Goal: Task Accomplishment & Management: Manage account settings

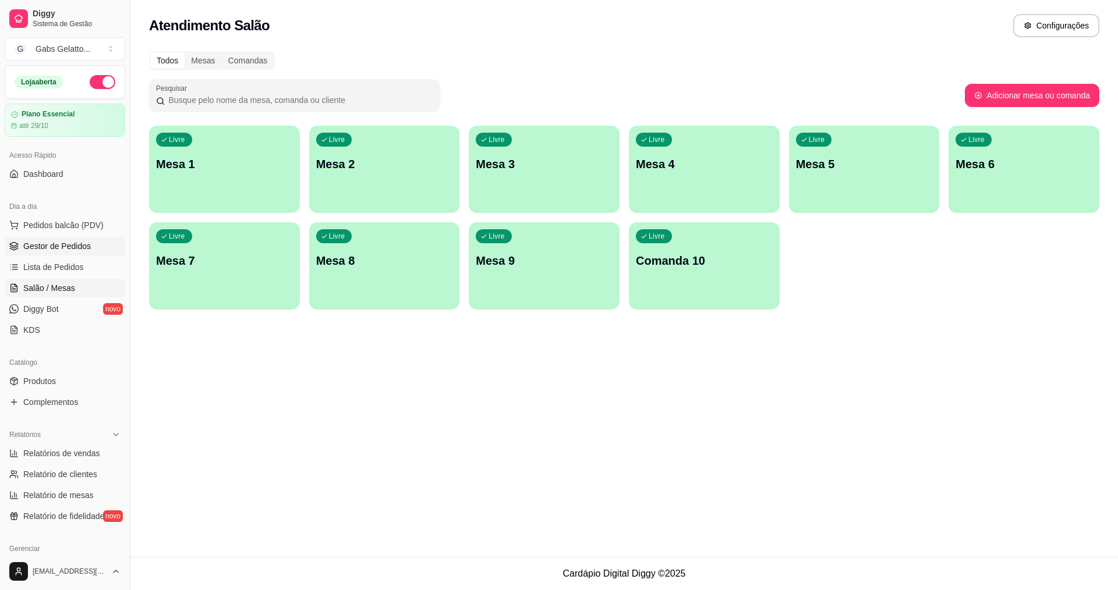
click at [70, 241] on span "Gestor de Pedidos" at bounding box center [57, 246] width 68 height 12
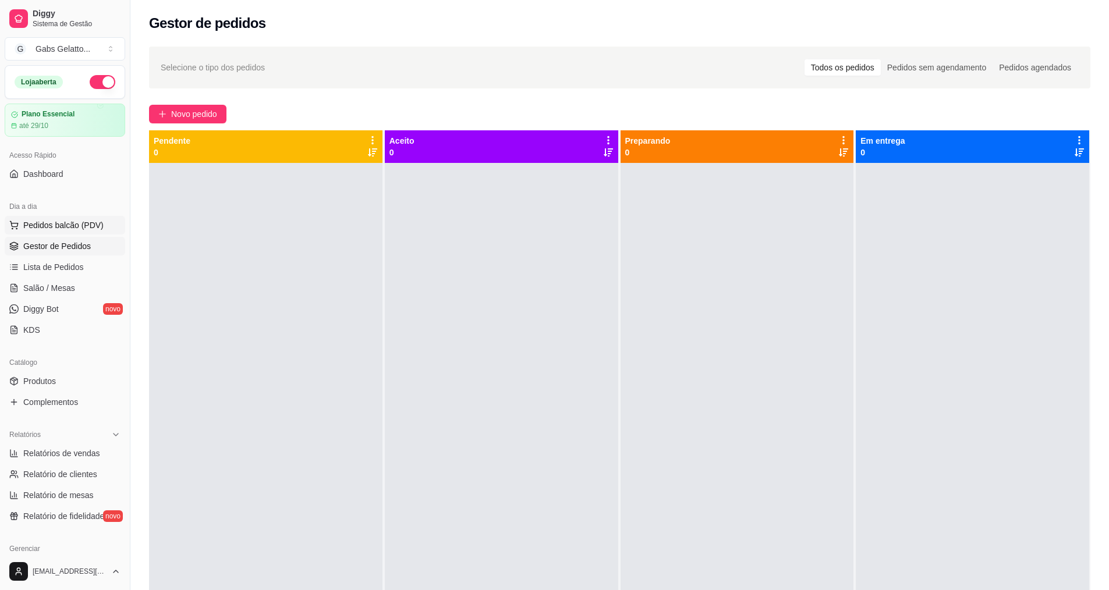
click at [57, 218] on button "Pedidos balcão (PDV)" at bounding box center [65, 225] width 121 height 19
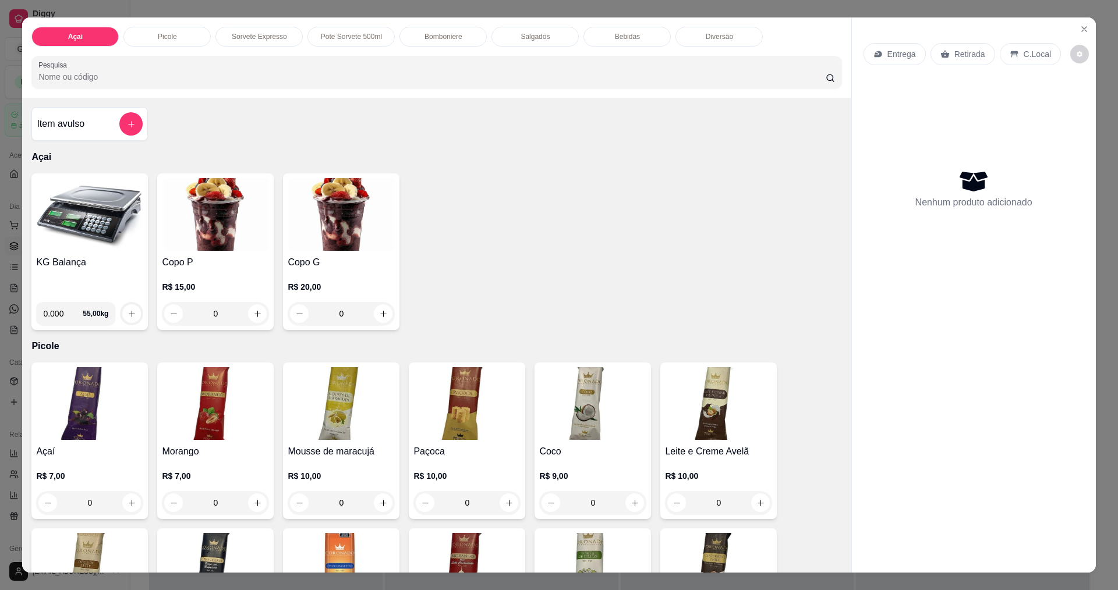
click at [93, 225] on img at bounding box center [89, 214] width 107 height 73
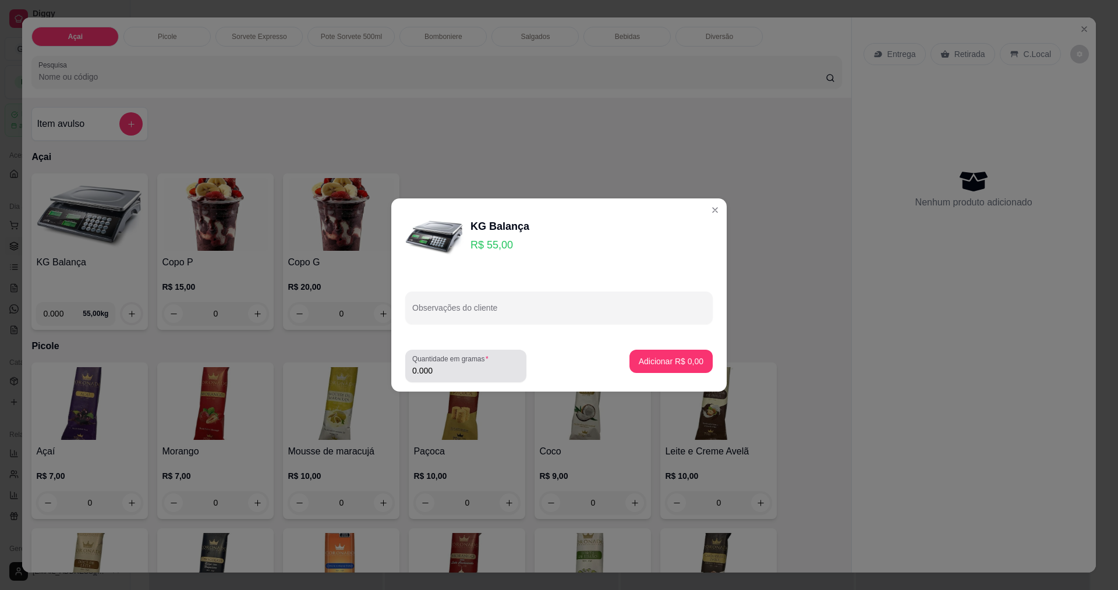
drag, startPoint x: 477, startPoint y: 373, endPoint x: 483, endPoint y: 371, distance: 6.3
click at [477, 373] on input "0.000" at bounding box center [465, 371] width 107 height 12
type input "0.500"
click at [652, 344] on footer "Quantidade em gramas 0.500 Adicionar R$ 27,50" at bounding box center [558, 366] width 335 height 51
click at [692, 352] on button "Adicionar R$ 27,50" at bounding box center [669, 361] width 88 height 23
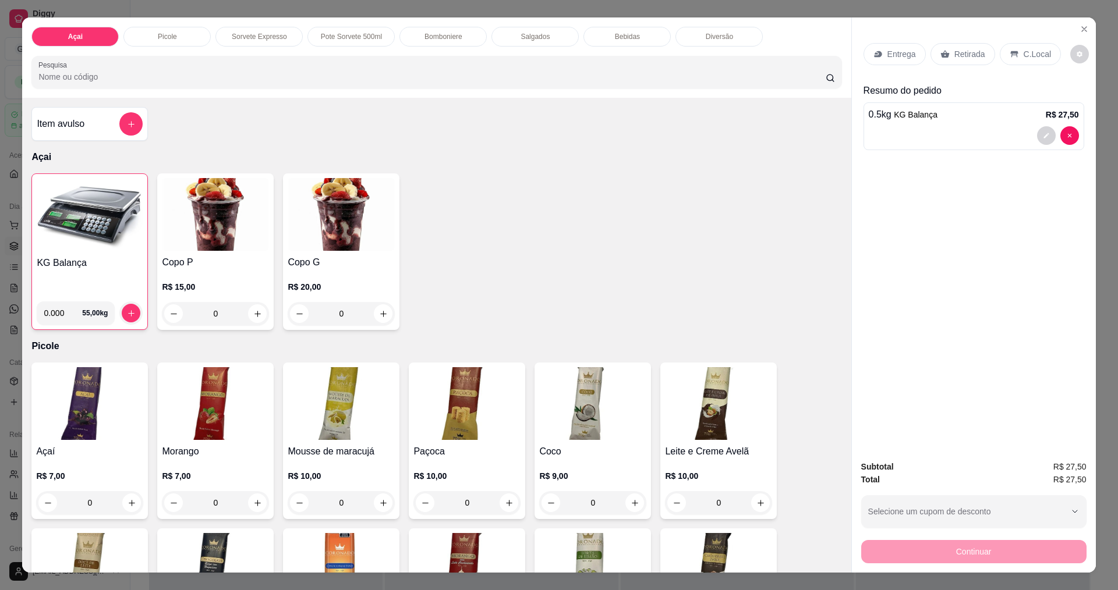
click at [1036, 51] on p "C.Local" at bounding box center [1037, 54] width 27 height 12
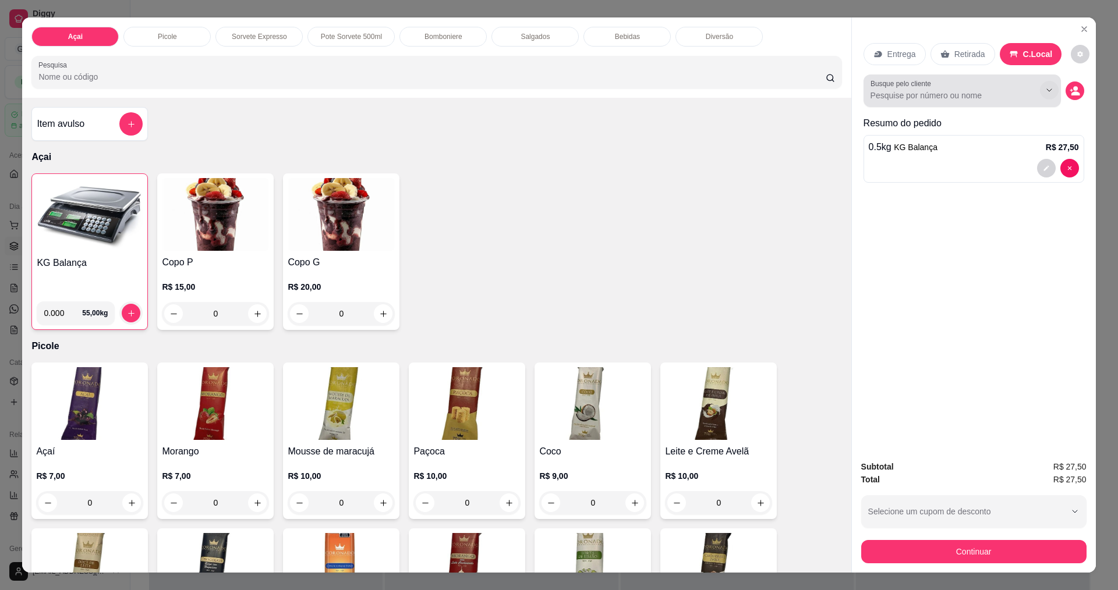
click at [1052, 94] on button "Show suggestions" at bounding box center [1049, 90] width 19 height 19
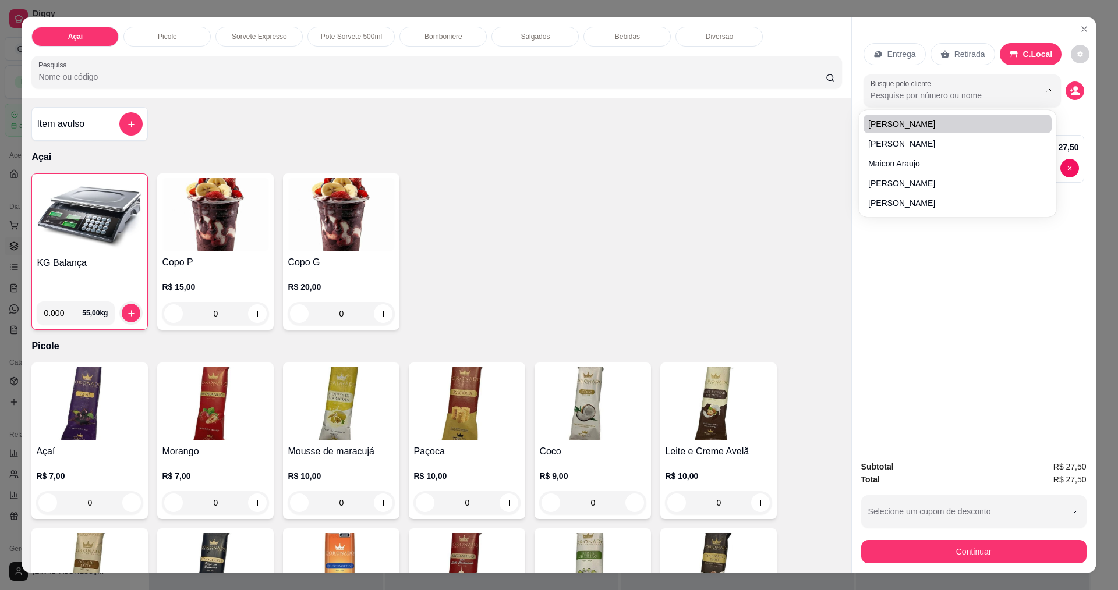
click at [925, 90] on input "Busque pelo cliente" at bounding box center [946, 96] width 151 height 12
type input "MAX"
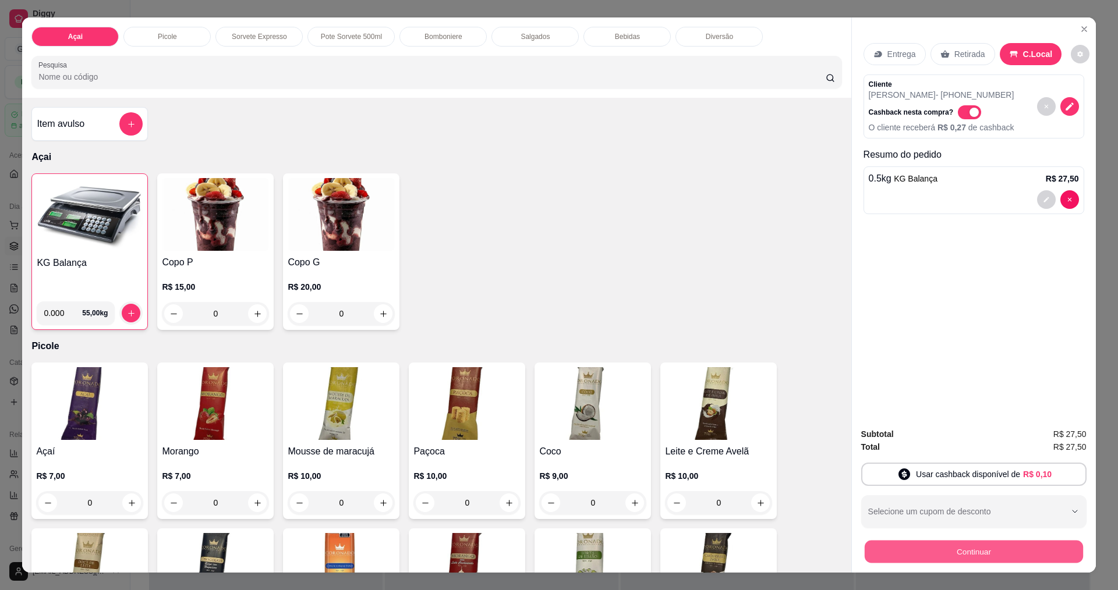
click at [932, 542] on button "Continuar" at bounding box center [973, 551] width 218 height 23
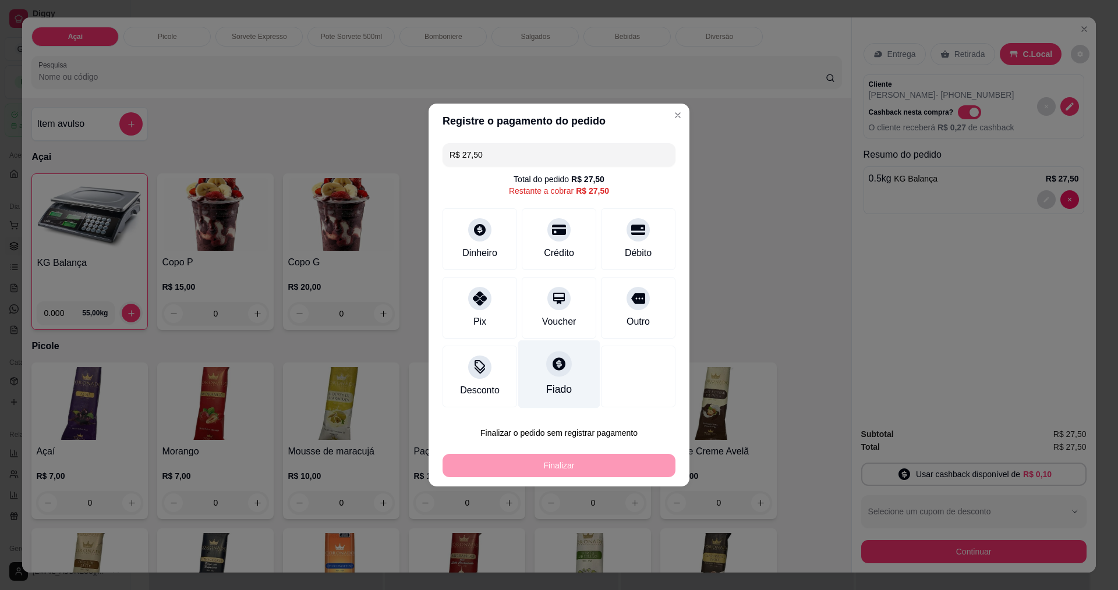
drag, startPoint x: 552, startPoint y: 360, endPoint x: 560, endPoint y: 367, distance: 10.7
click at [556, 360] on icon at bounding box center [559, 364] width 13 height 13
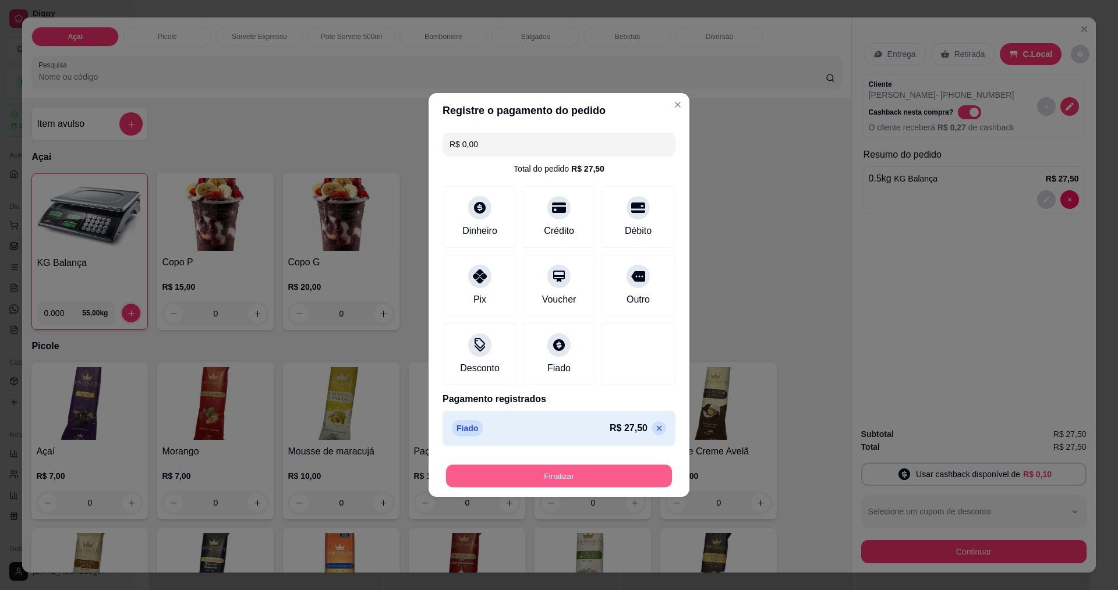
click at [585, 473] on button "Finalizar" at bounding box center [559, 476] width 226 height 23
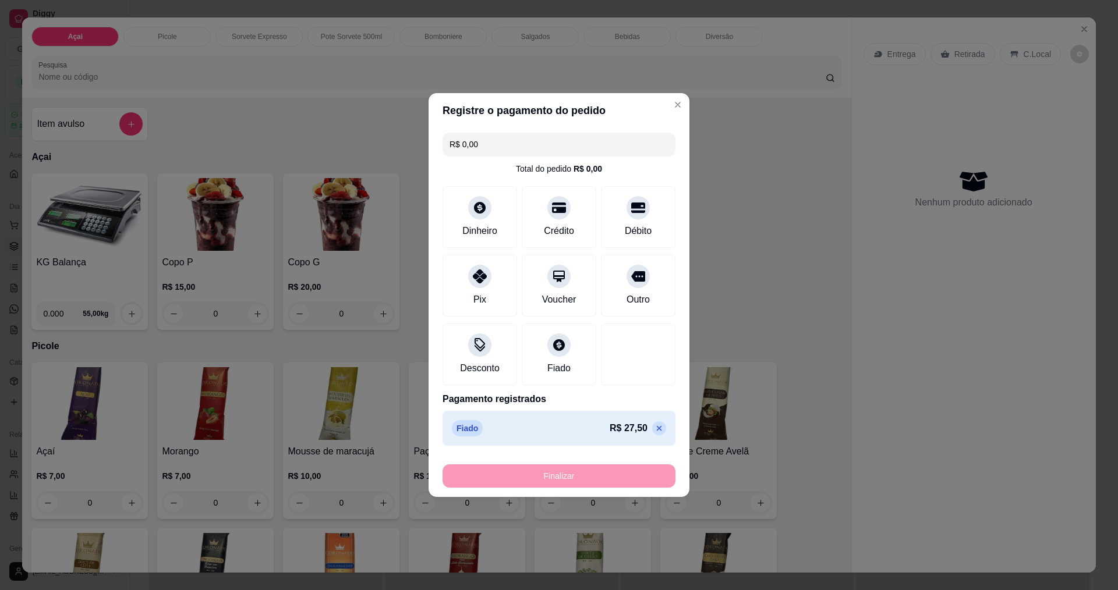
type input "-R$ 27,50"
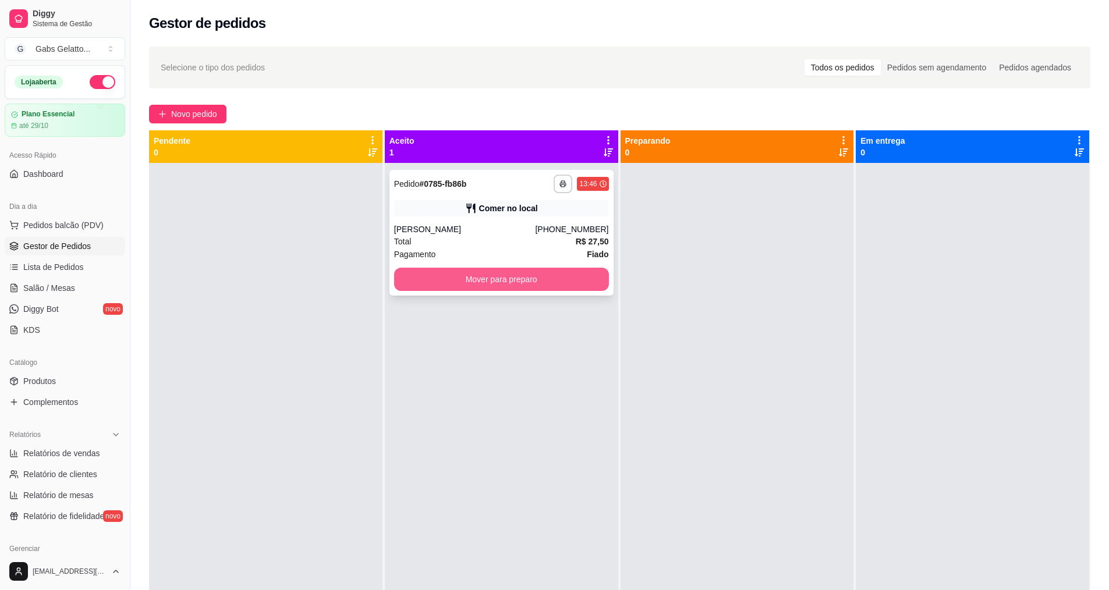
click at [409, 282] on button "Mover para preparo" at bounding box center [501, 279] width 215 height 23
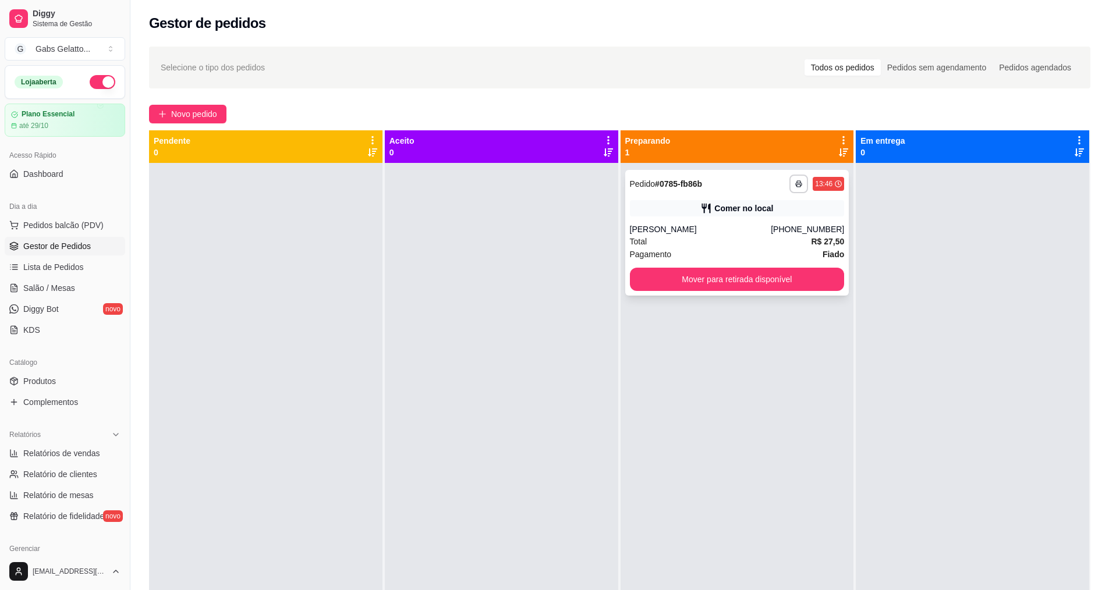
click at [713, 289] on button "Mover para retirada disponível" at bounding box center [737, 279] width 215 height 23
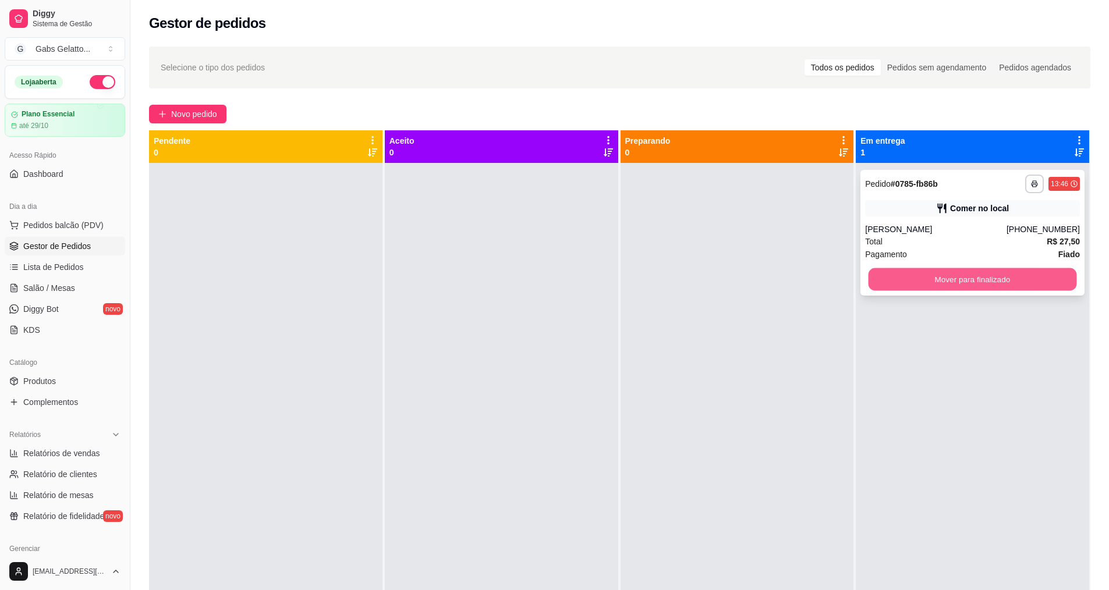
click at [902, 282] on button "Mover para finalizado" at bounding box center [973, 279] width 208 height 23
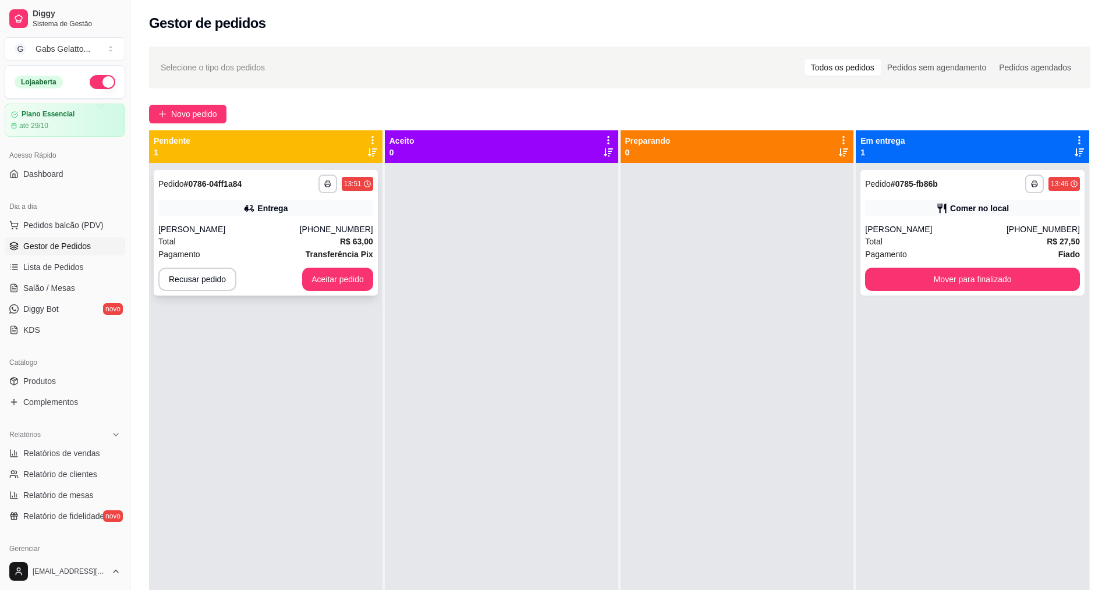
click at [224, 232] on div "[PERSON_NAME]" at bounding box center [229, 230] width 142 height 12
click at [341, 281] on button "Aceitar pedido" at bounding box center [337, 279] width 71 height 23
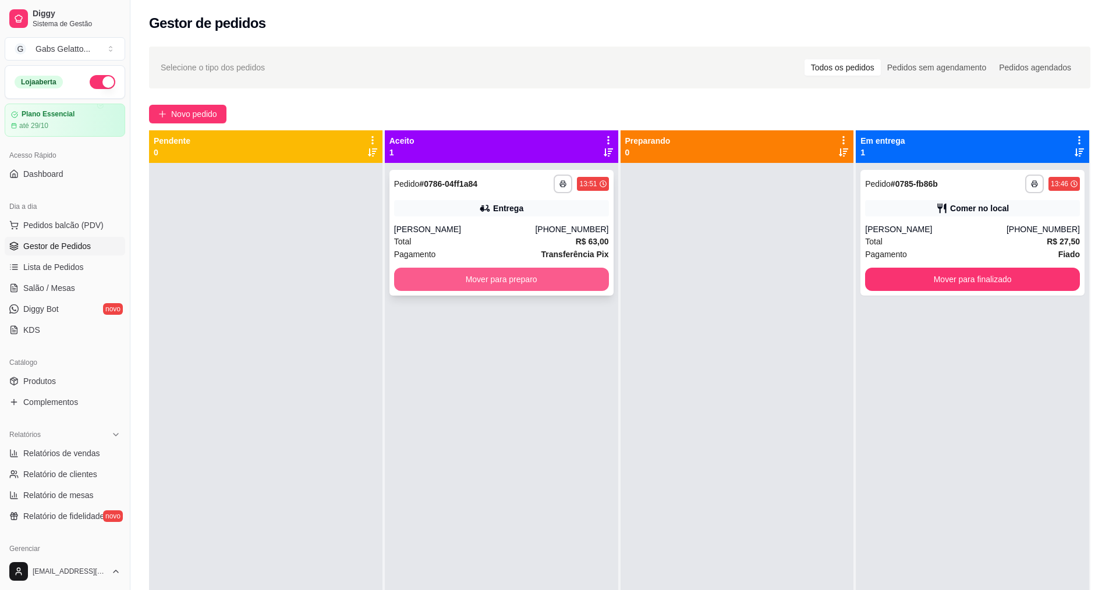
click at [445, 280] on button "Mover para preparo" at bounding box center [501, 279] width 215 height 23
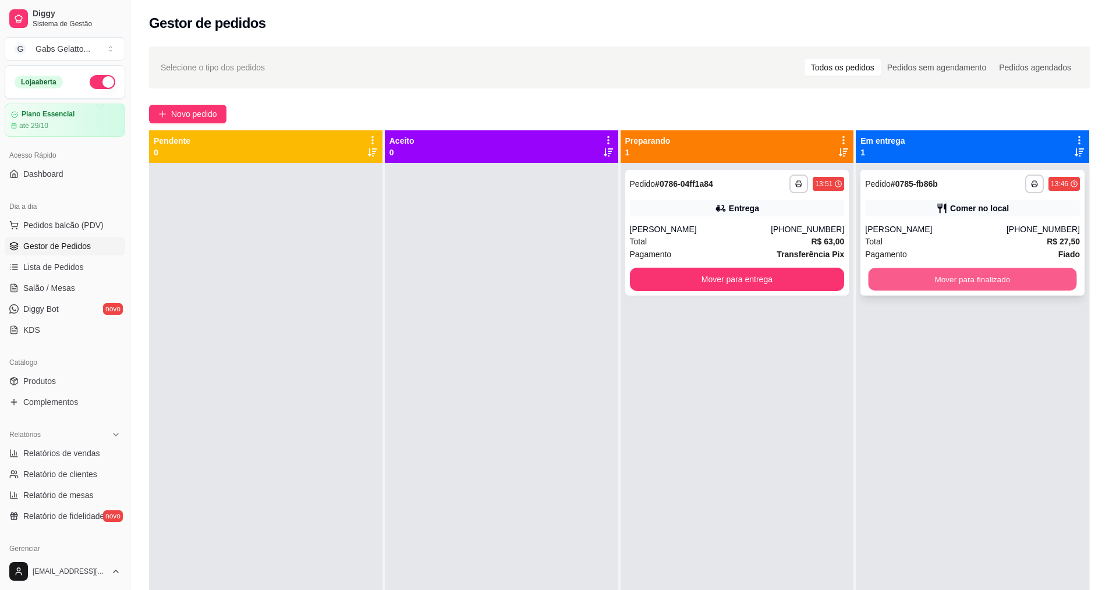
click at [907, 270] on button "Mover para finalizado" at bounding box center [973, 279] width 208 height 23
click at [744, 202] on div "Entrega" at bounding box center [737, 208] width 215 height 16
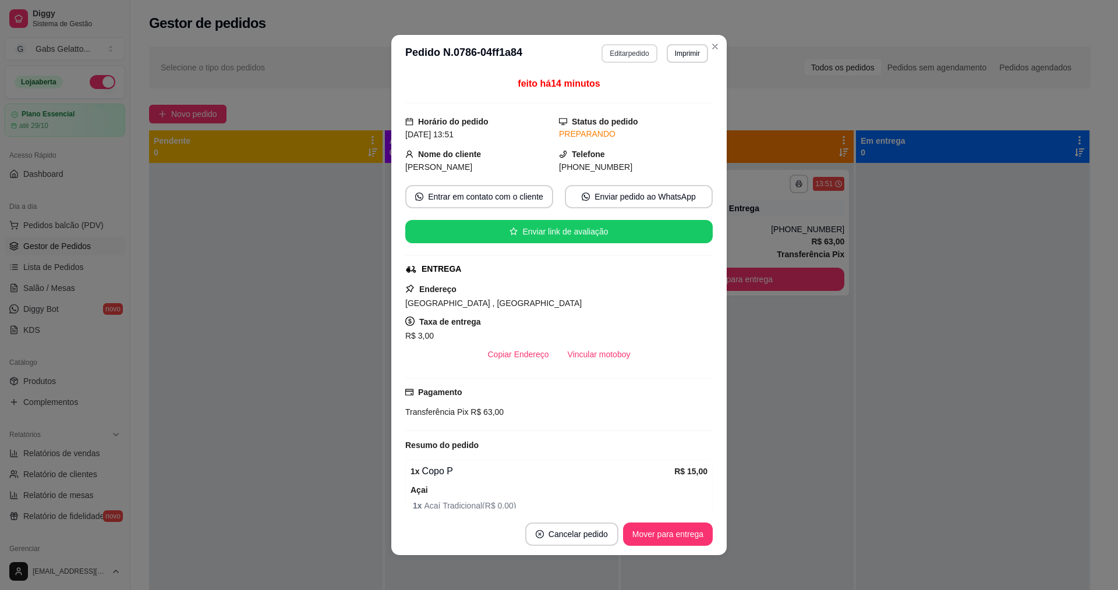
click at [639, 51] on button "Editar pedido" at bounding box center [629, 53] width 55 height 19
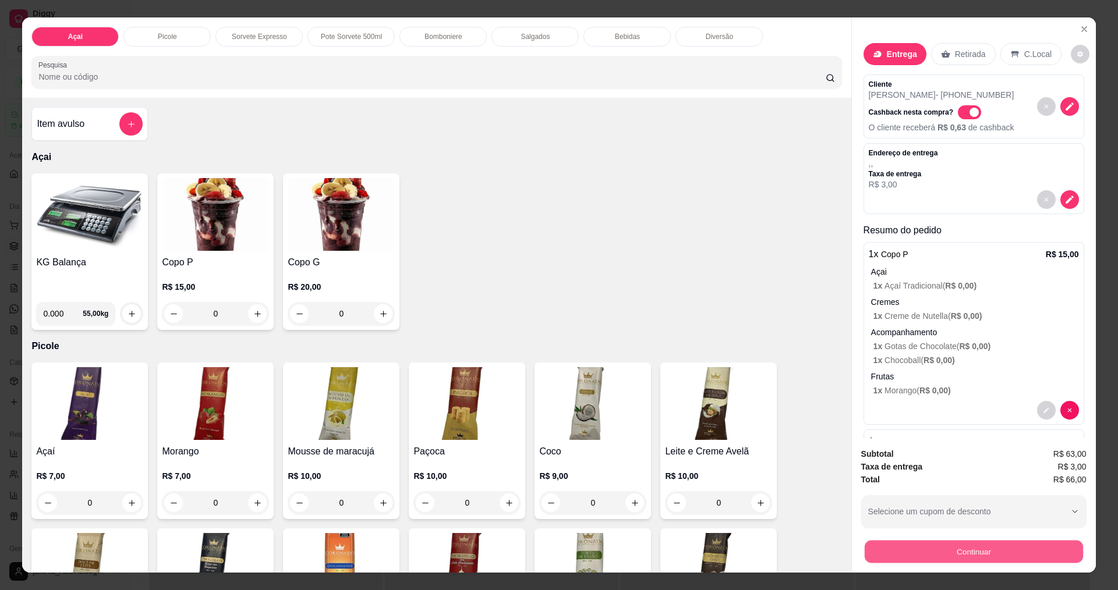
click at [899, 543] on button "Continuar" at bounding box center [973, 551] width 218 height 23
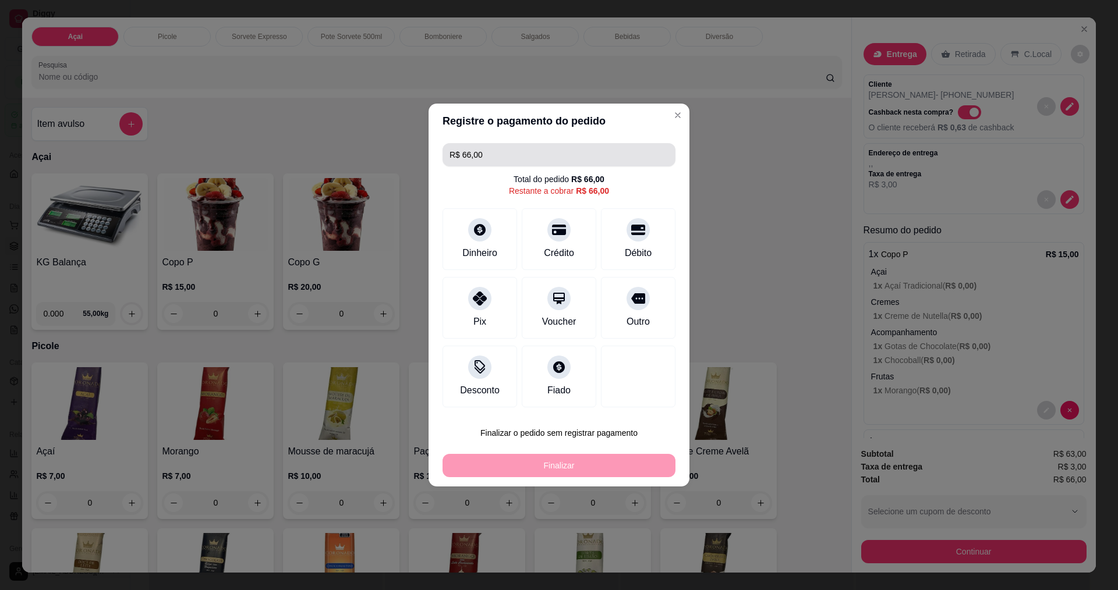
click at [547, 157] on input "R$ 66,00" at bounding box center [559, 154] width 219 height 23
click at [478, 220] on div at bounding box center [480, 227] width 26 height 26
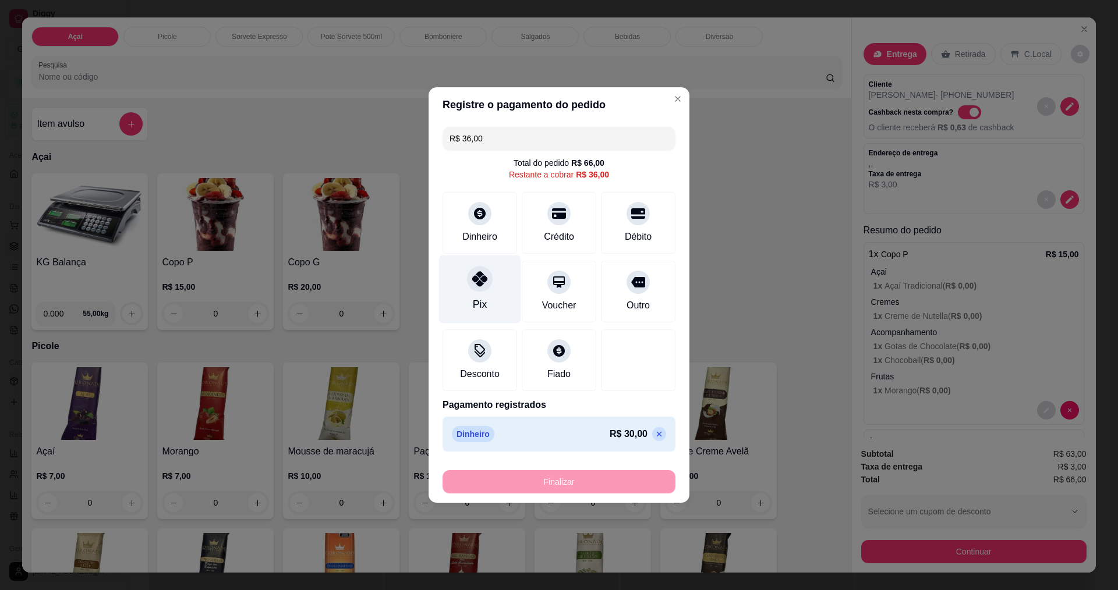
click at [482, 293] on div "Pix" at bounding box center [480, 290] width 82 height 68
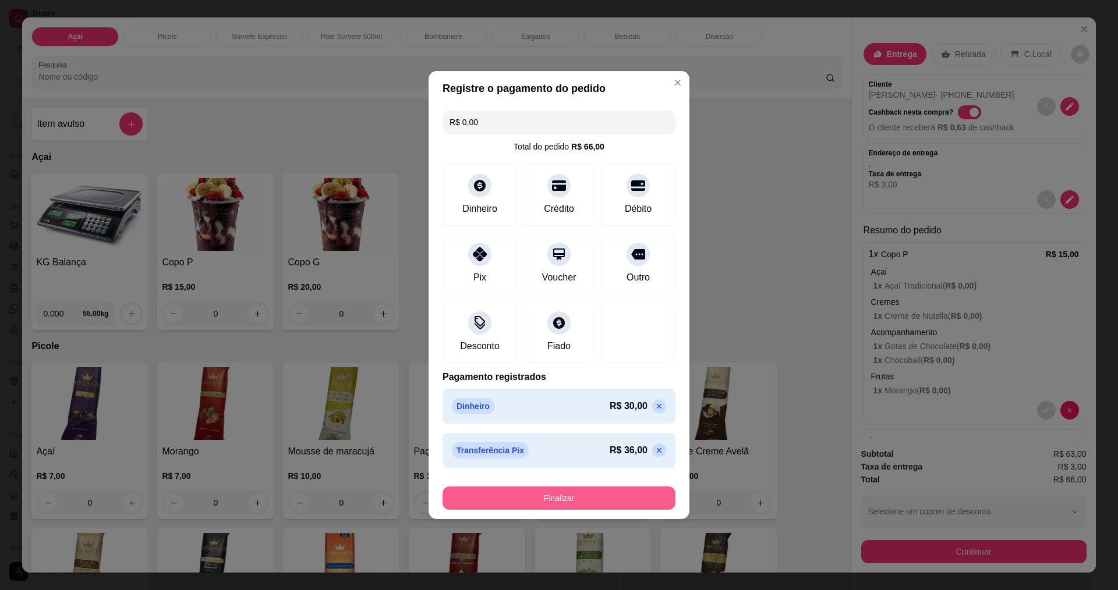
click at [575, 491] on button "Finalizar" at bounding box center [559, 498] width 233 height 23
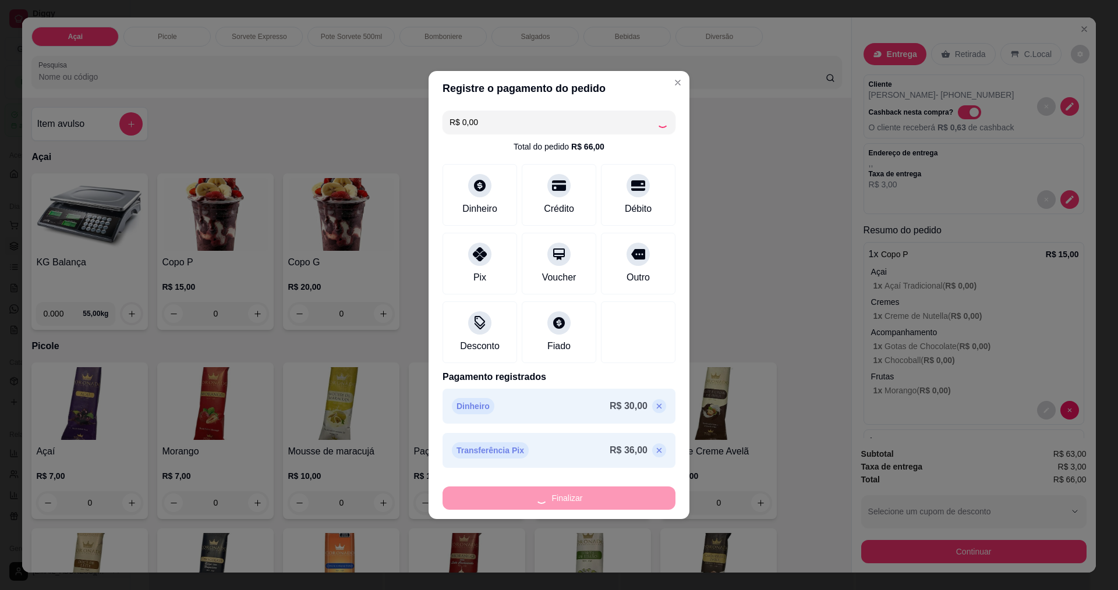
type input "-R$ 66,00"
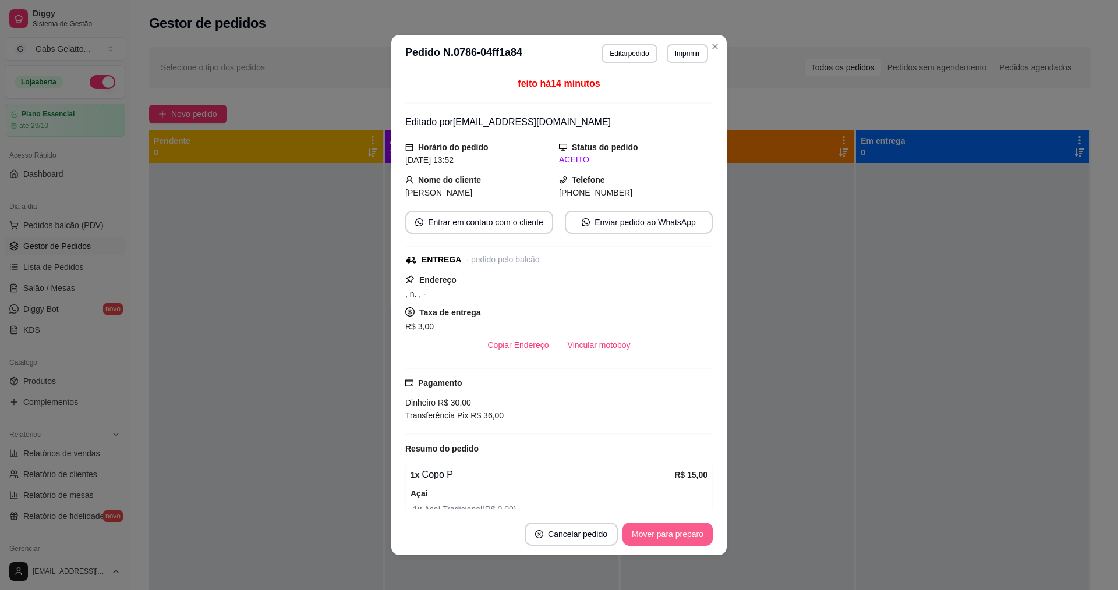
click at [690, 525] on button "Mover para preparo" at bounding box center [667, 534] width 90 height 23
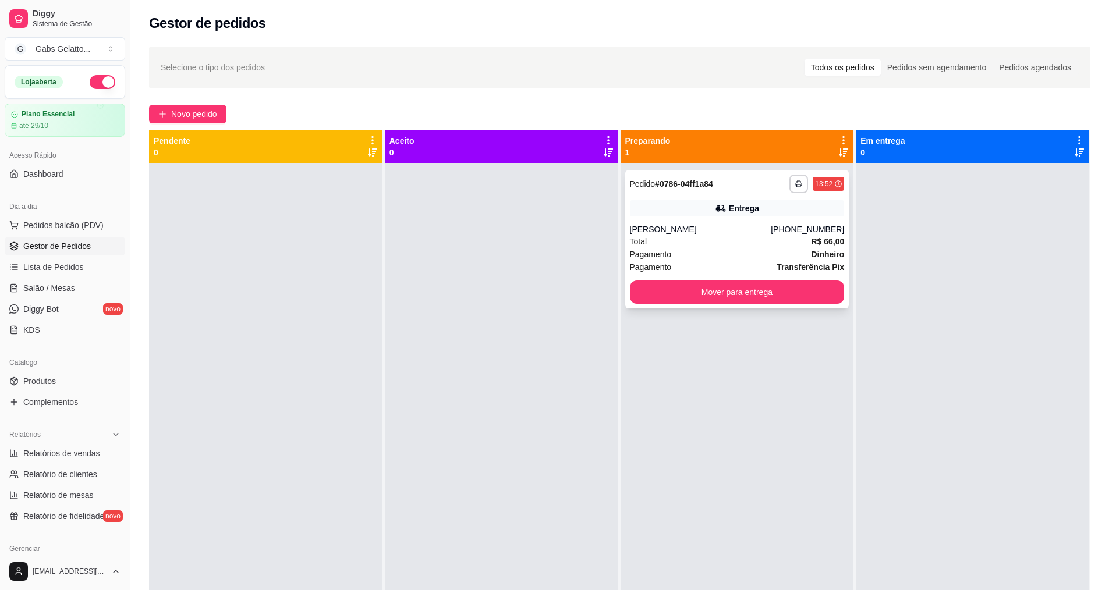
click at [660, 220] on div "**********" at bounding box center [737, 239] width 224 height 139
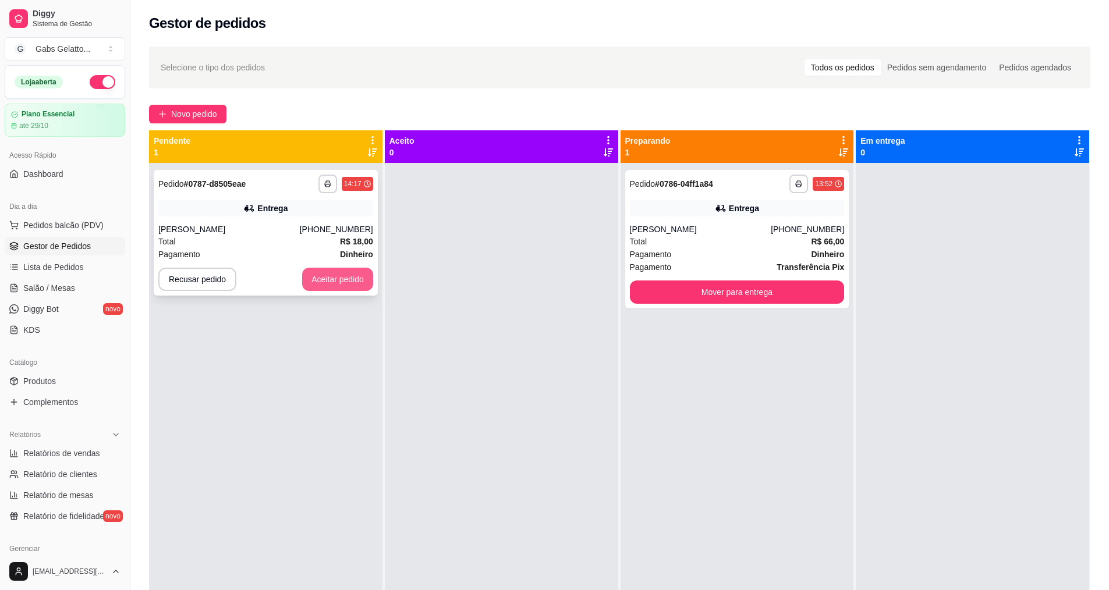
click at [335, 271] on button "Aceitar pedido" at bounding box center [337, 279] width 71 height 23
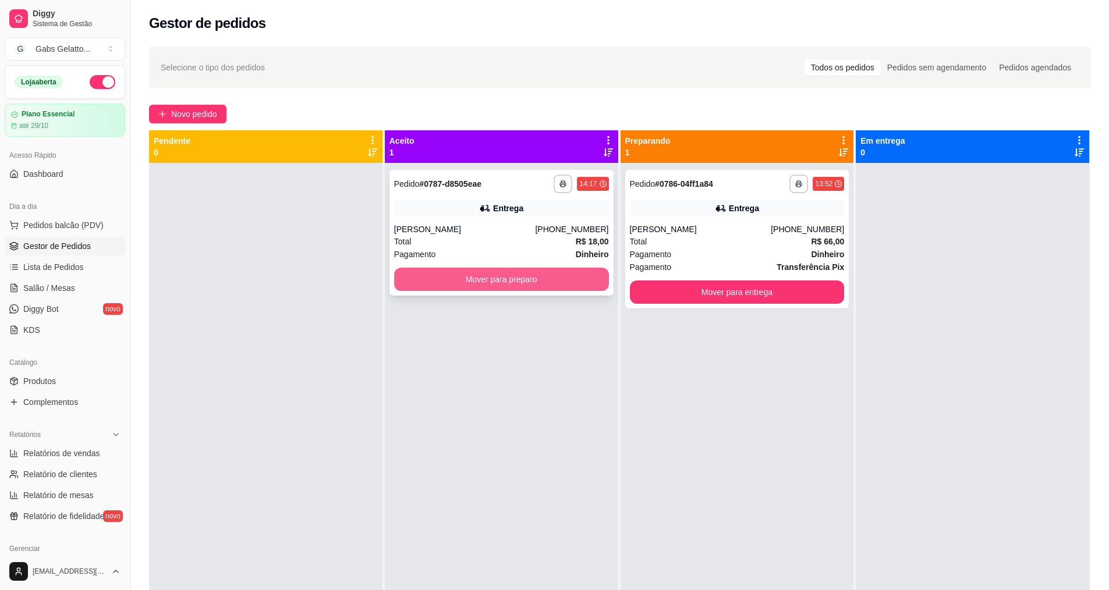
click at [500, 273] on button "Mover para preparo" at bounding box center [501, 279] width 215 height 23
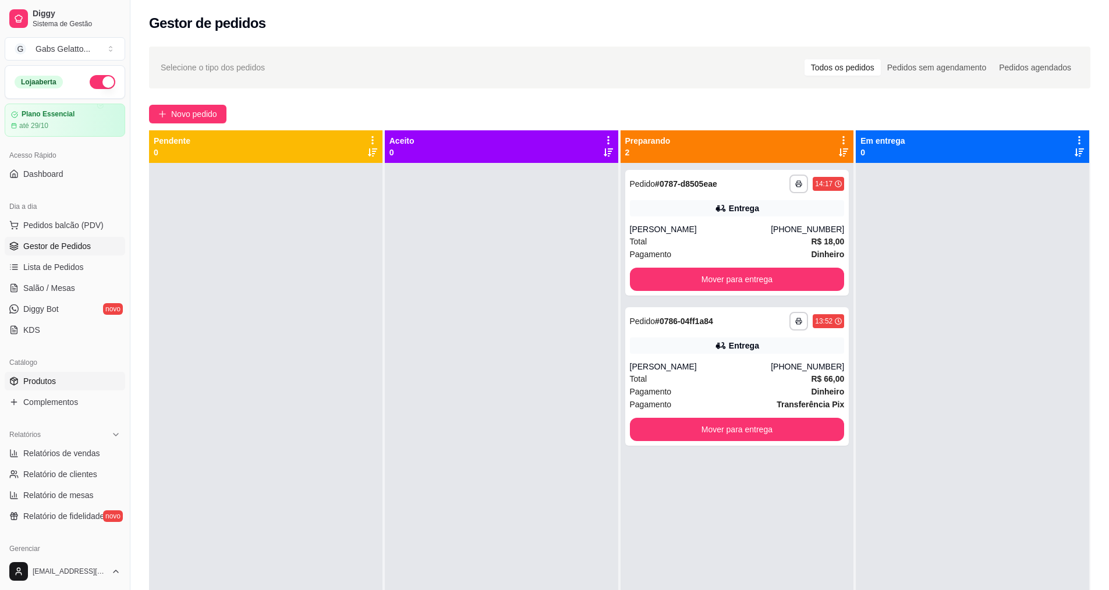
click at [62, 386] on link "Produtos" at bounding box center [65, 381] width 121 height 19
